Goal: Check status: Check status

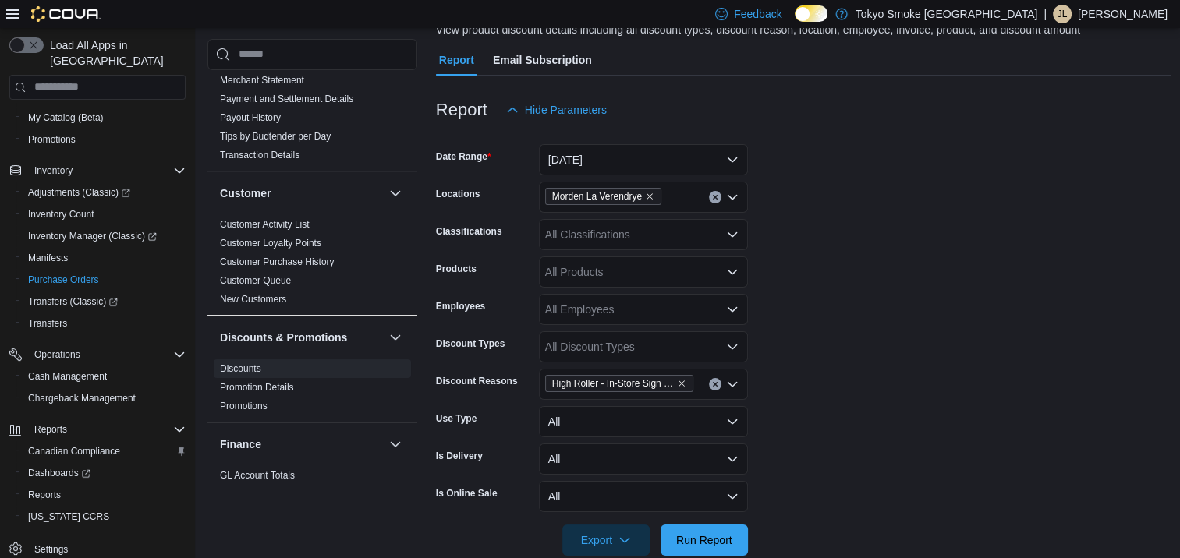
scroll to position [234, 0]
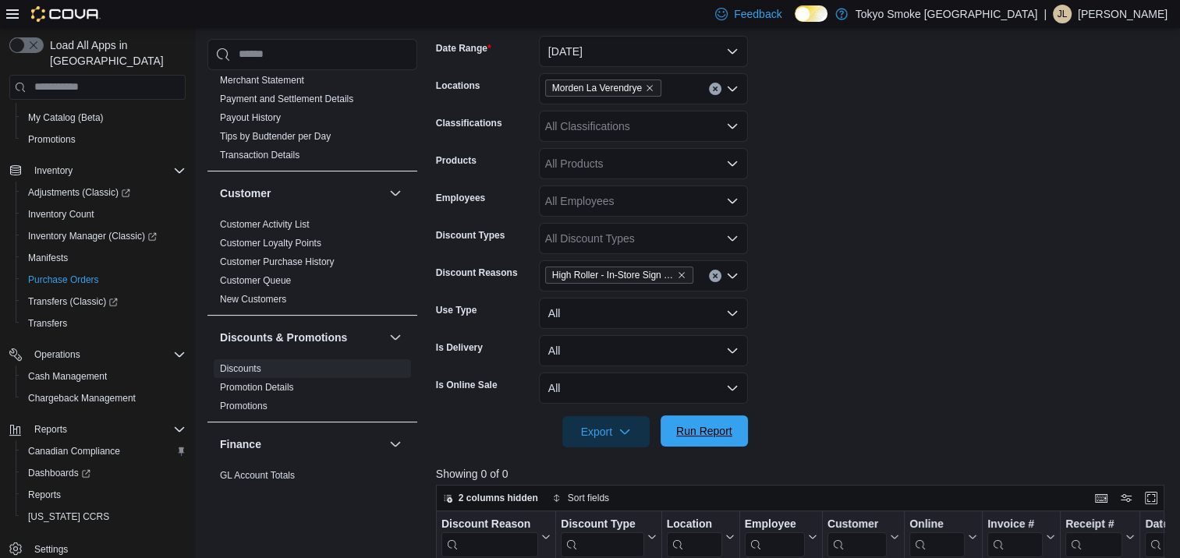
click at [702, 430] on span "Run Report" at bounding box center [704, 431] width 56 height 16
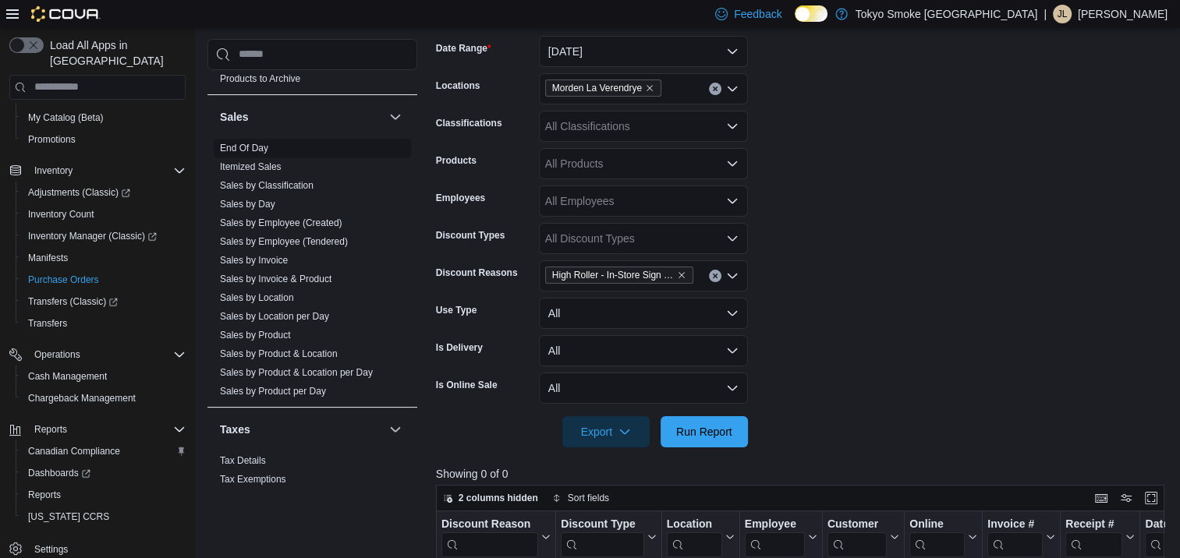
scroll to position [1264, 0]
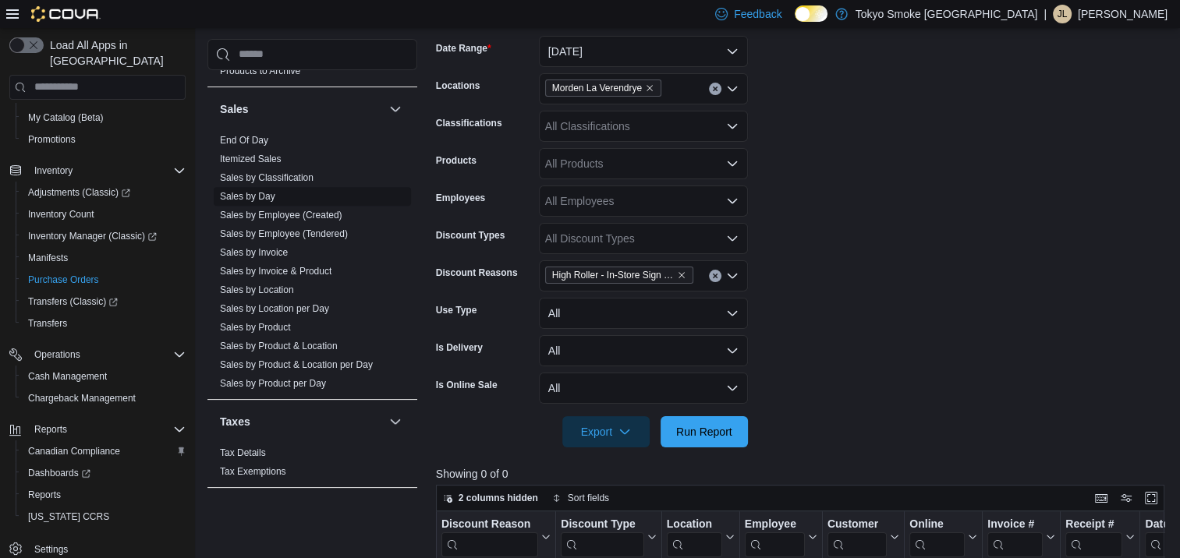
click at [249, 191] on link "Sales by Day" at bounding box center [247, 196] width 55 height 11
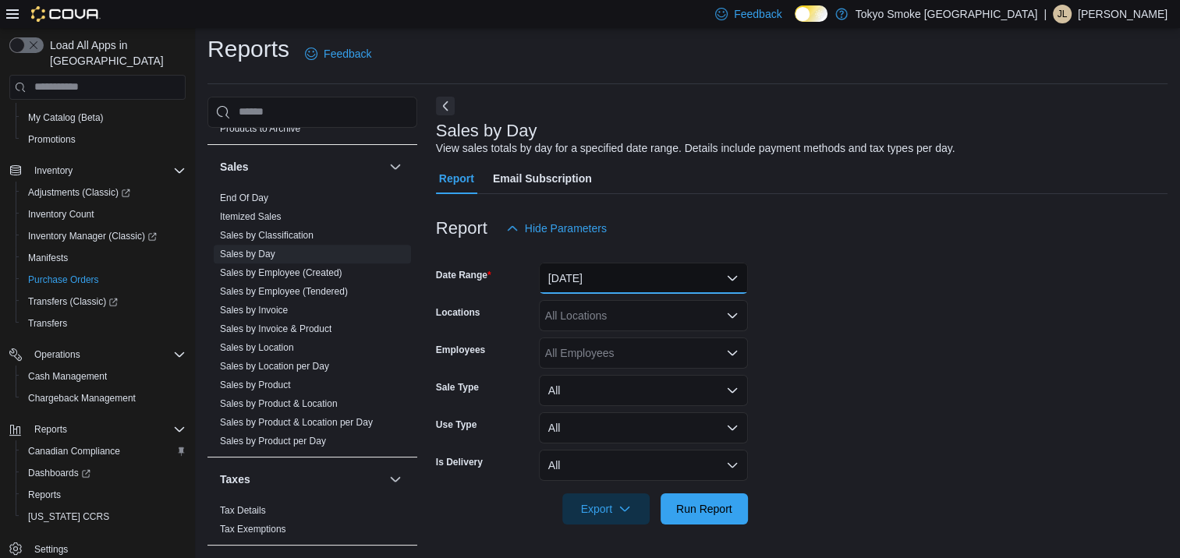
click at [617, 281] on button "[DATE]" at bounding box center [643, 278] width 209 height 31
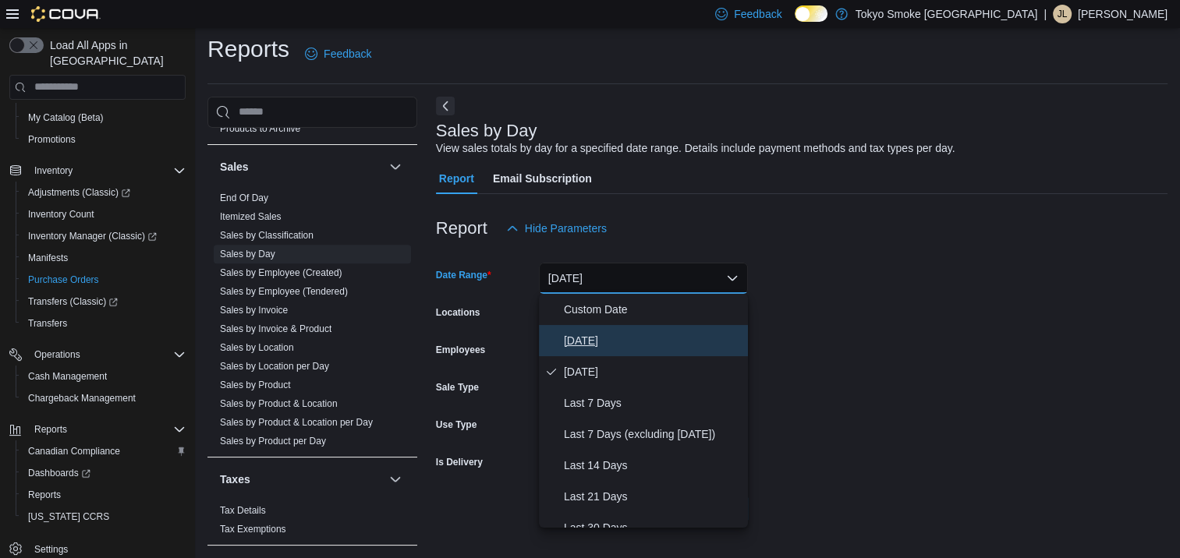
click at [605, 340] on span "[DATE]" at bounding box center [653, 340] width 178 height 19
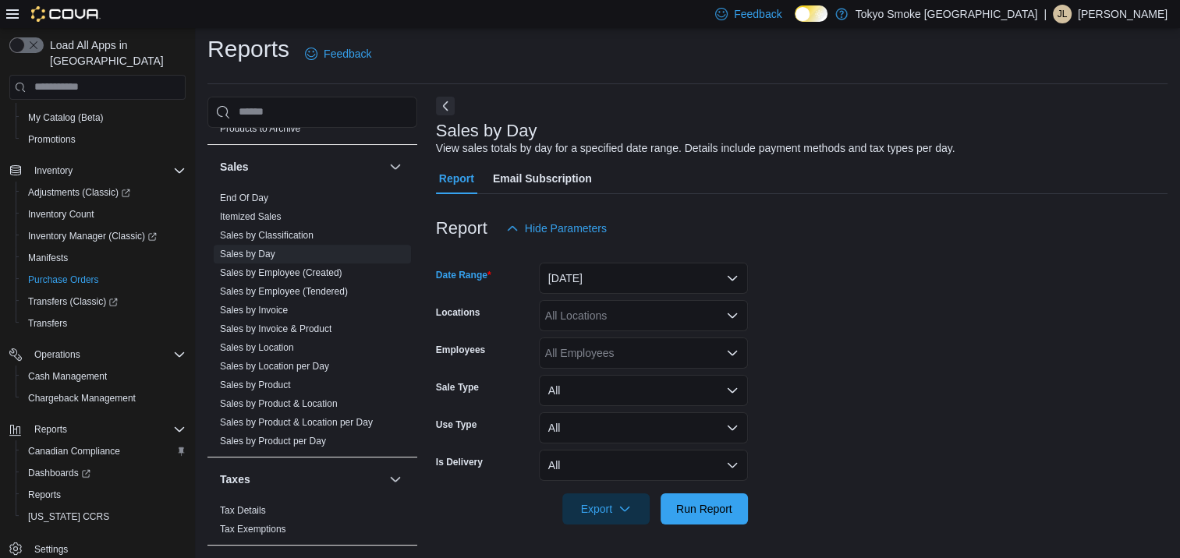
click at [608, 321] on div "All Locations" at bounding box center [643, 315] width 209 height 31
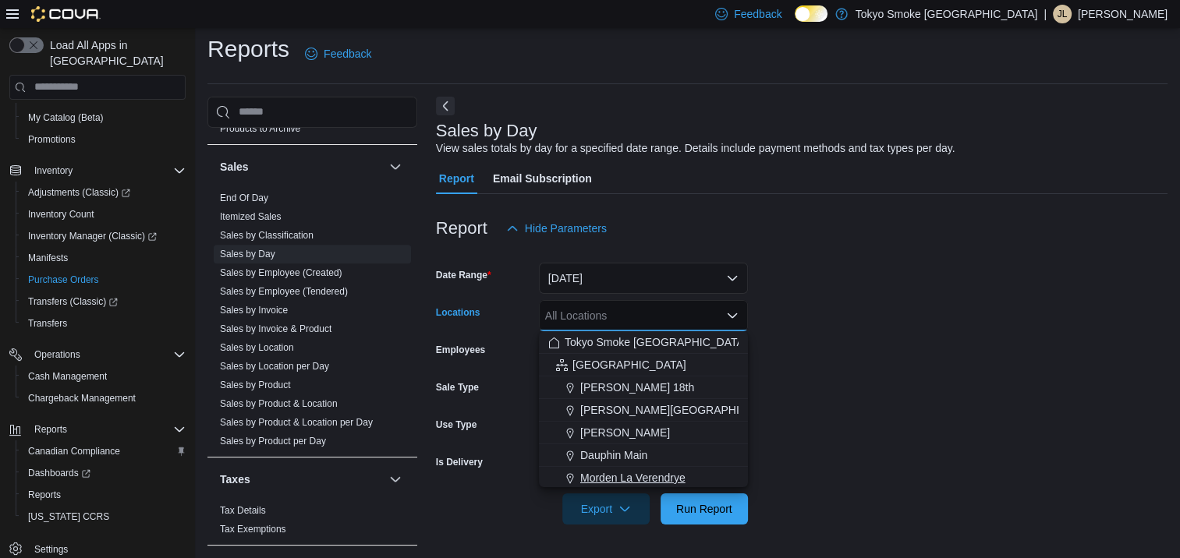
click at [636, 479] on span "Morden La Verendrye" at bounding box center [632, 478] width 105 height 16
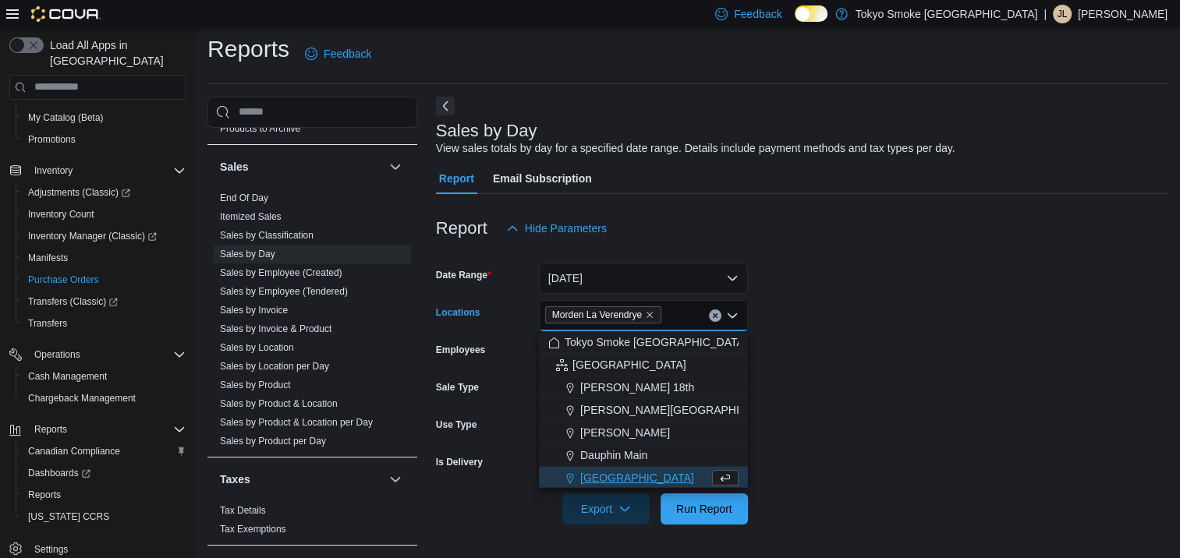
scroll to position [2, 0]
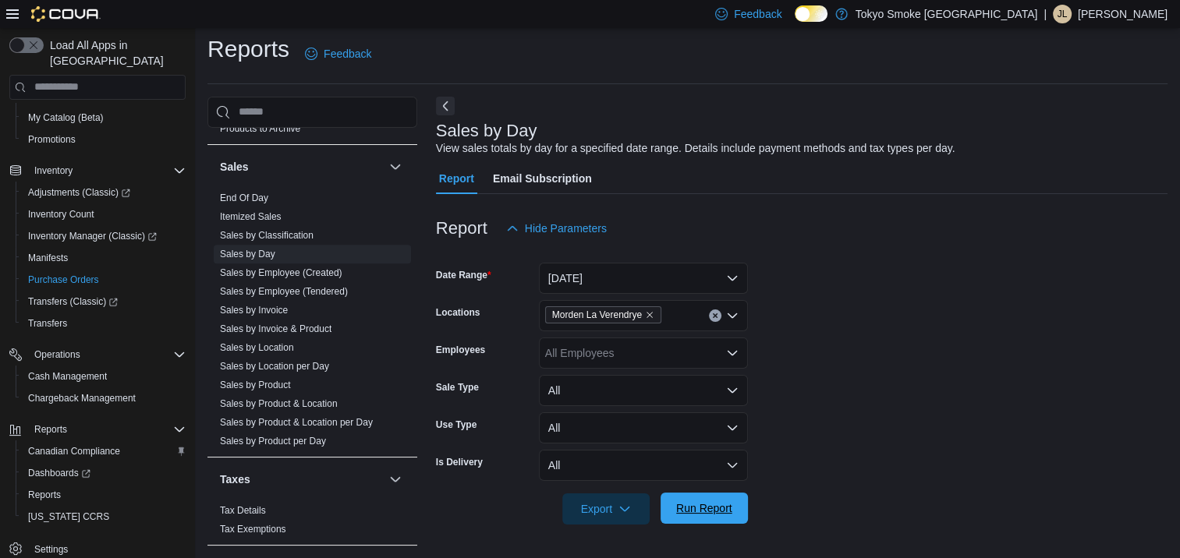
click at [683, 505] on span "Run Report" at bounding box center [704, 508] width 56 height 16
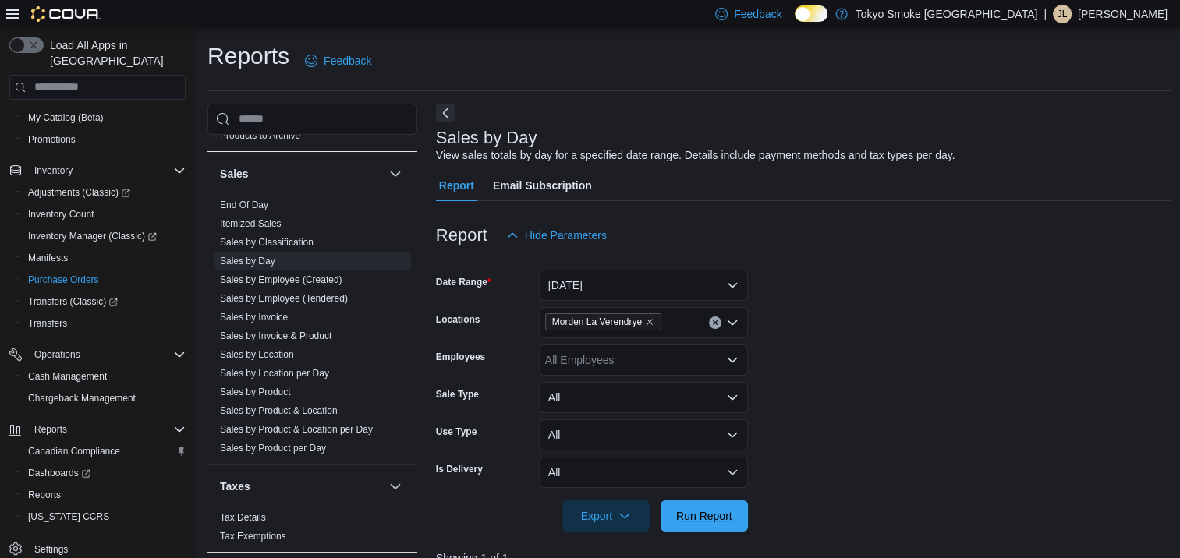
click at [727, 518] on span "Run Report" at bounding box center [704, 516] width 56 height 16
click at [714, 515] on span "Run Report" at bounding box center [704, 516] width 56 height 16
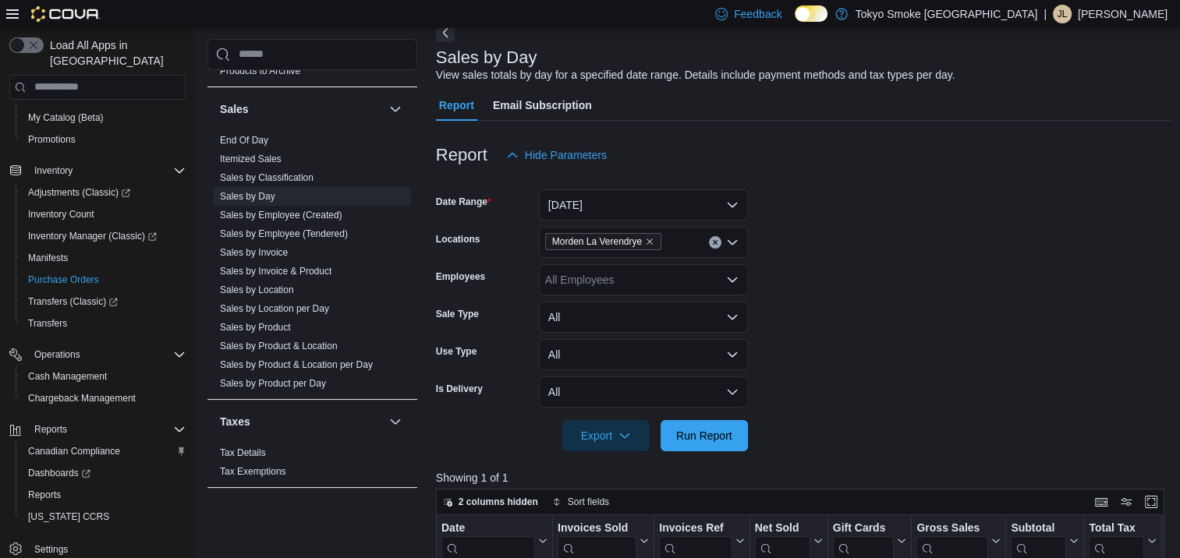
scroll to position [234, 0]
